Goal: Information Seeking & Learning: Check status

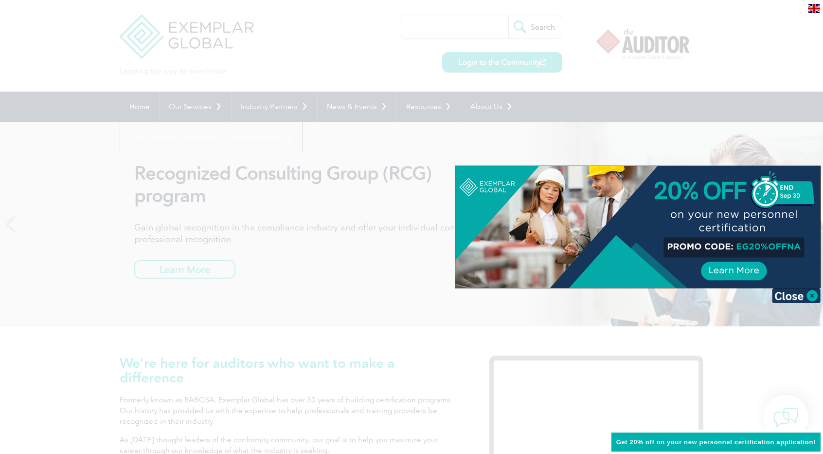
click at [721, 102] on div at bounding box center [411, 227] width 823 height 454
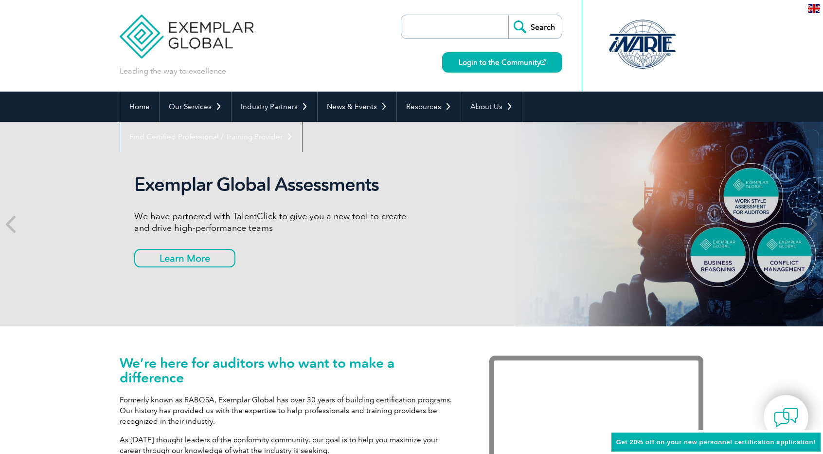
click at [432, 25] on input "search" at bounding box center [457, 26] width 102 height 23
type input "ıso 9001"
click at [509, 15] on input "Search" at bounding box center [536, 26] width 54 height 23
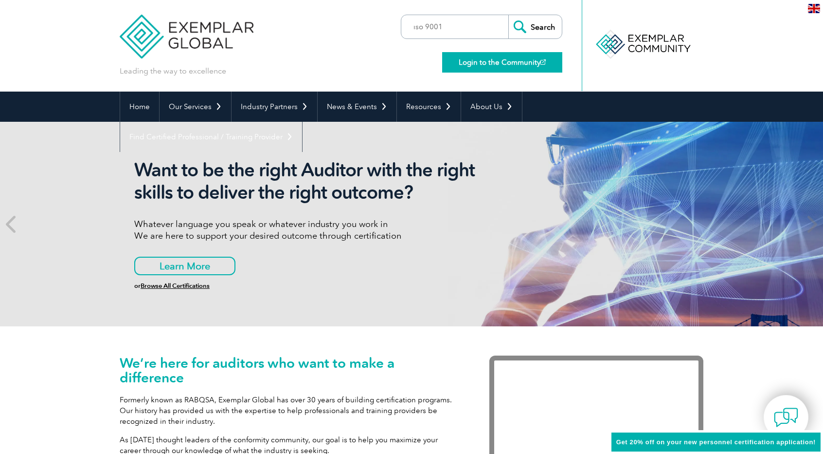
click at [475, 64] on link "Login to the Community" at bounding box center [502, 62] width 120 height 20
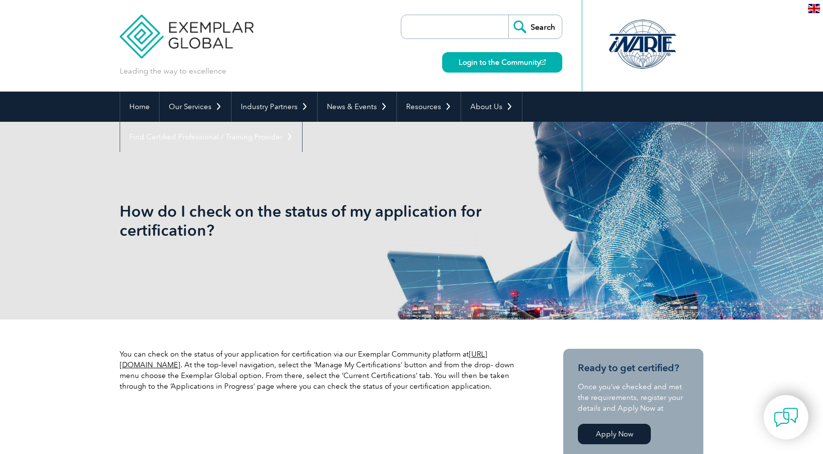
click at [484, 12] on div "Search Login to the Community" at bounding box center [482, 45] width 162 height 91
click at [472, 42] on div "Search Login to the Community" at bounding box center [482, 45] width 162 height 91
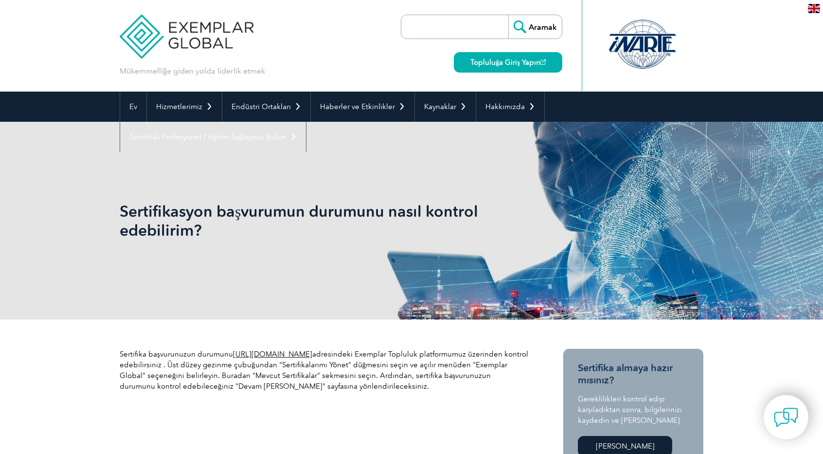
click at [451, 28] on input "search" at bounding box center [457, 26] width 102 height 23
paste input "7622-TR-106"
type input "7622-TR-106"
click at [529, 25] on input "Aramak" at bounding box center [536, 26] width 54 height 23
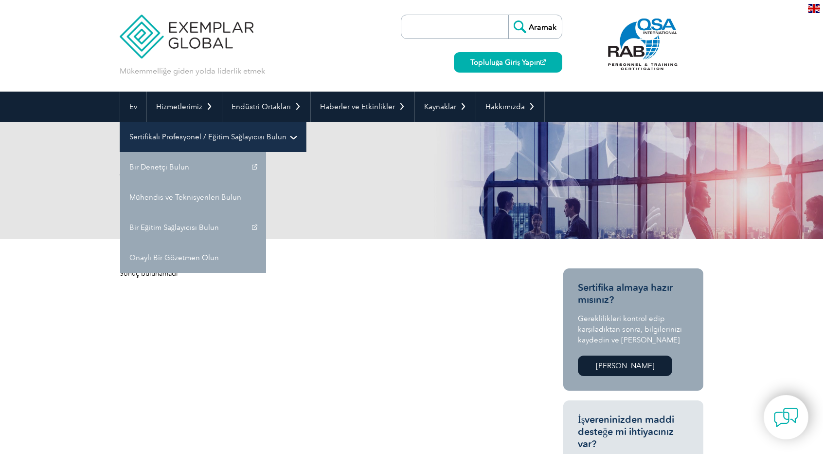
click at [182, 136] on font "Sertifikalı Profesyonel / Eğitim Sağlayıcısı Bulun" at bounding box center [207, 136] width 157 height 9
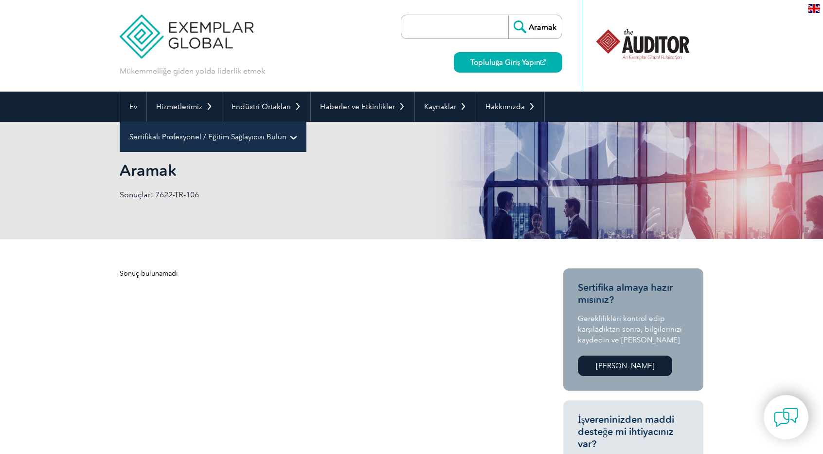
click at [262, 137] on font "Sertifikalı Profesyonel / Eğitim Sağlayıcısı Bulun" at bounding box center [207, 136] width 157 height 9
click at [151, 139] on font "Sertifikalı Profesyonel / Eğitim Sağlayıcısı Bulun" at bounding box center [207, 136] width 157 height 9
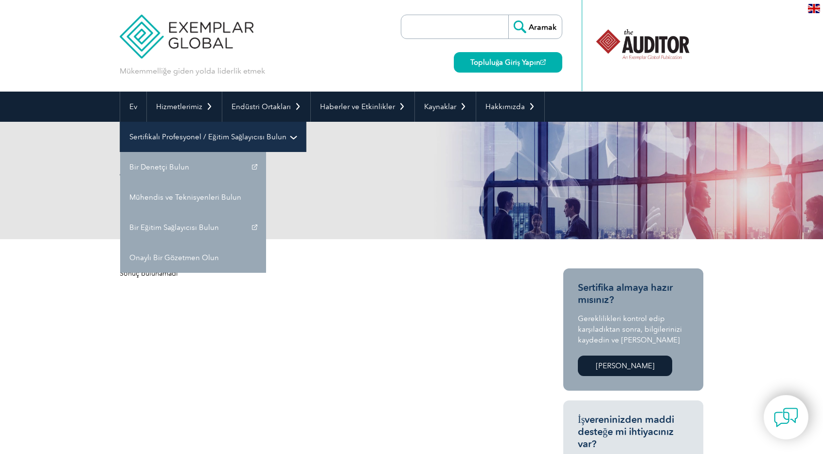
click at [151, 139] on font "Sertifikalı Profesyonel / Eğitim Sağlayıcısı Bulun" at bounding box center [207, 136] width 157 height 9
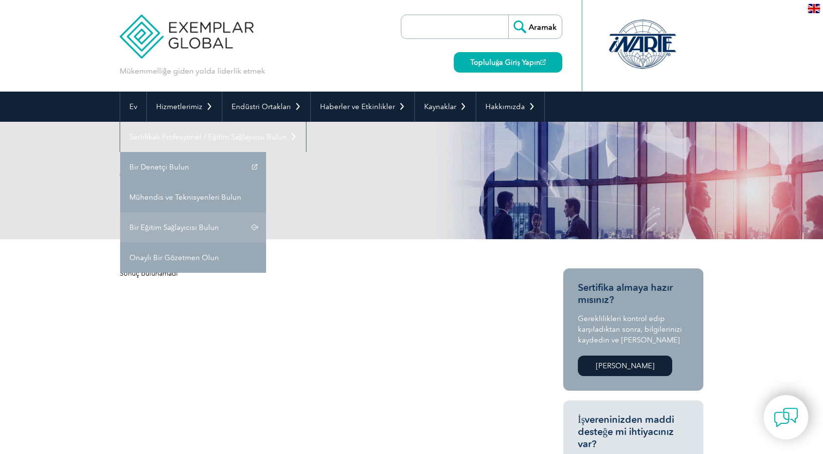
click at [157, 224] on font "Bir Eğitim Sağlayıcısı Bulun" at bounding box center [174, 227] width 90 height 9
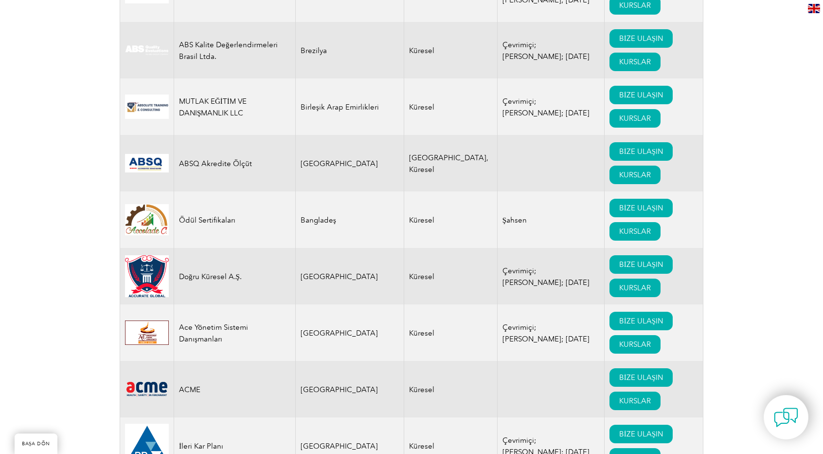
scroll to position [146, 0]
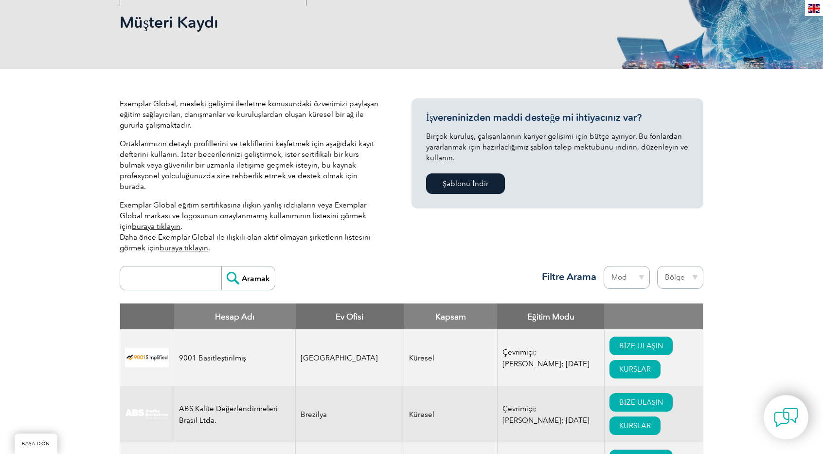
click at [161, 266] on input "search" at bounding box center [173, 277] width 96 height 23
type input "yeni mesleğim"
click at [242, 271] on input "Aramak" at bounding box center [248, 277] width 54 height 23
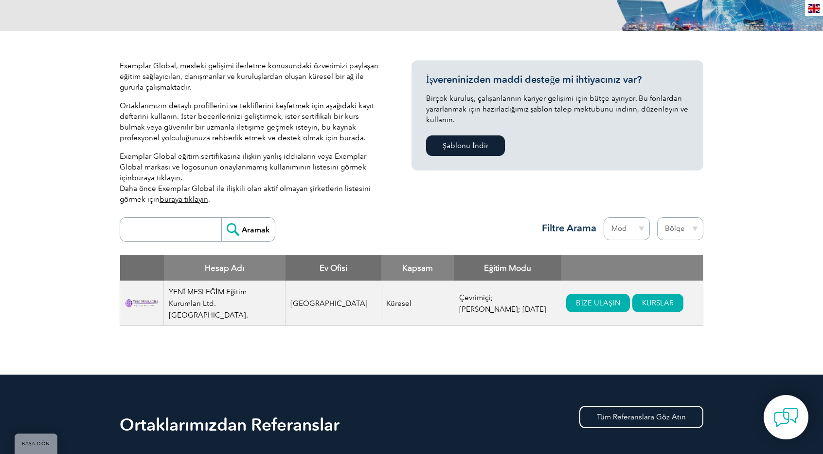
scroll to position [195, 0]
